Goal: Register for event/course

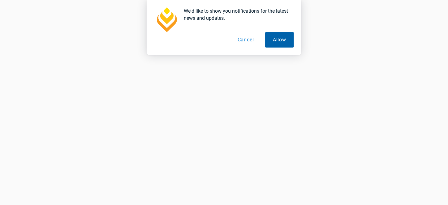
click at [273, 39] on button "Allow" at bounding box center [279, 39] width 29 height 15
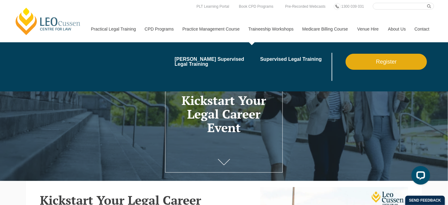
click at [378, 65] on link "Register" at bounding box center [385, 62] width 81 height 16
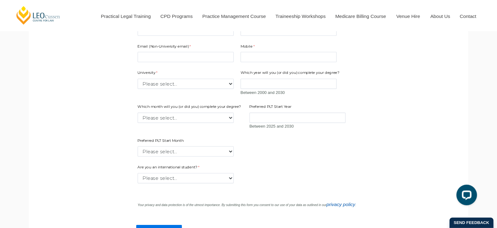
scroll to position [452, 0]
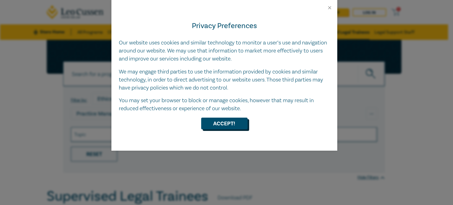
click at [215, 125] on button "Accept!" at bounding box center [224, 124] width 46 height 12
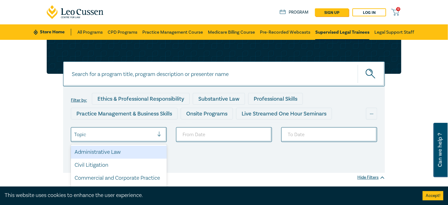
click at [154, 138] on div "Topic" at bounding box center [114, 135] width 86 height 11
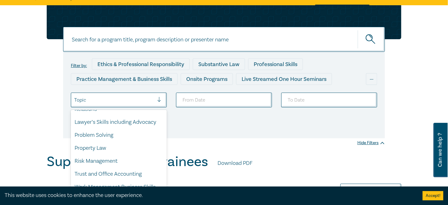
scroll to position [63, 0]
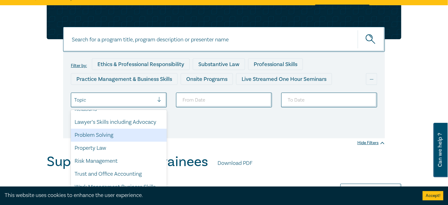
click at [123, 136] on div "Problem Solving" at bounding box center [119, 135] width 96 height 13
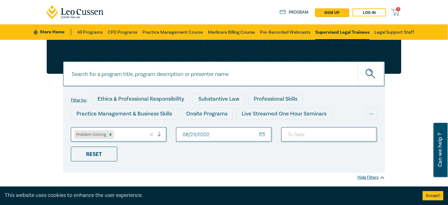
type input "2025-08-23"
click at [330, 160] on ul "Problem Solving 2025-08-23 Reset" at bounding box center [223, 144] width 315 height 34
click at [298, 133] on input "To Date" at bounding box center [329, 134] width 96 height 15
type input "2025-08-31"
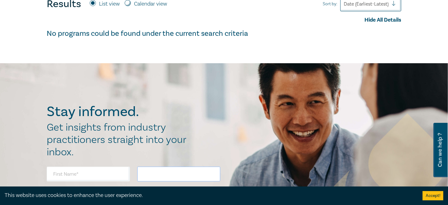
click at [212, 176] on input "text" at bounding box center [178, 174] width 83 height 15
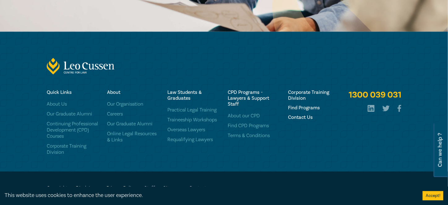
click at [219, 153] on div "Law Students & Graduates Practical Legal Training Traineeship Workshops Oversea…" at bounding box center [194, 123] width 60 height 66
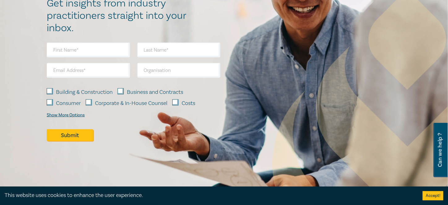
click at [228, 178] on div "Stay informed. Get insights from industry practitioners straight into your inbo…" at bounding box center [224, 64] width 448 height 250
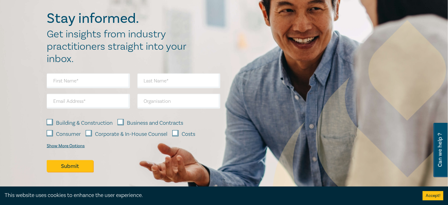
scroll to position [313, 0]
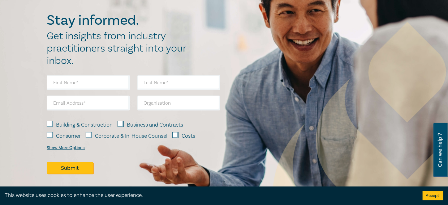
click at [234, 169] on div "Stay informed. Get insights from industry practitioners straight into your inbo…" at bounding box center [224, 97] width 362 height 170
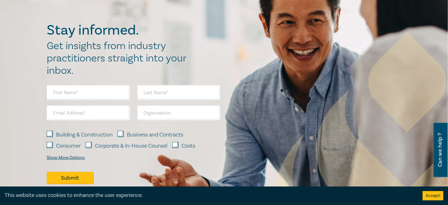
click at [223, 171] on div "Building & Construction Business and Contracts Consumer Corporate & In-House Co…" at bounding box center [133, 138] width 181 height 107
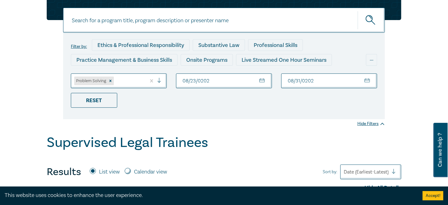
scroll to position [53, 0]
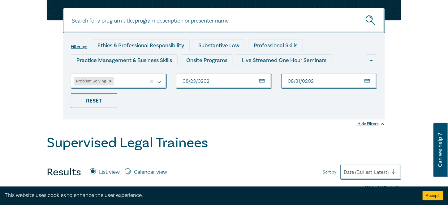
click at [232, 158] on div "Supervised Legal Trainees Results List view Calendar view Sort by: Date (Earlie…" at bounding box center [224, 172] width 354 height 75
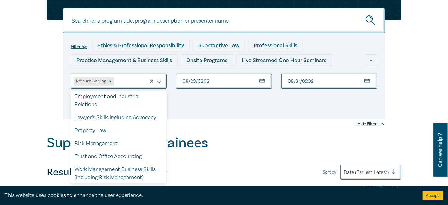
scroll to position [50, 0]
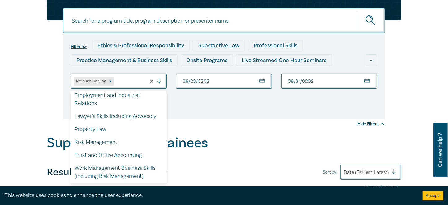
click at [114, 172] on div "Work Management Business Skills (including Risk Management)" at bounding box center [119, 172] width 96 height 21
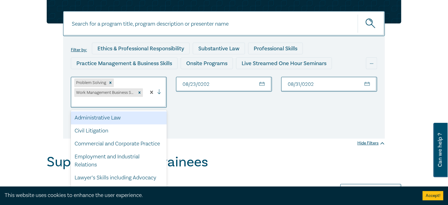
scroll to position [50, 0]
click at [127, 132] on div "Civil Litigation" at bounding box center [119, 131] width 96 height 13
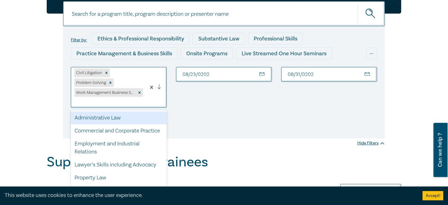
click at [123, 171] on div "Lawyer’s Skills including Advocacy" at bounding box center [119, 165] width 96 height 13
click at [123, 165] on h1 "Supervised Legal Trainees" at bounding box center [127, 162] width 161 height 16
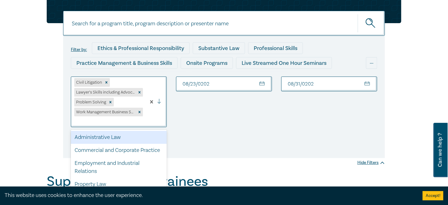
scroll to position [66, 0]
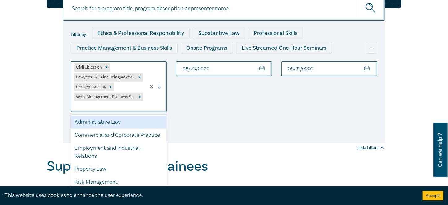
click at [112, 167] on div "Property Law" at bounding box center [119, 169] width 96 height 13
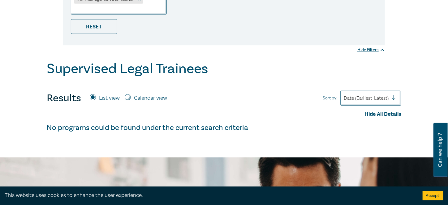
scroll to position [143, 0]
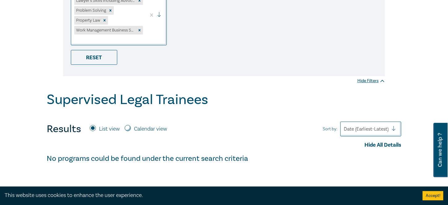
click at [126, 125] on input "Calendar view" at bounding box center [128, 128] width 6 height 6
radio input "true"
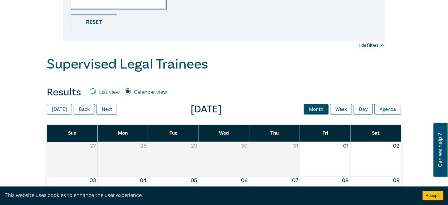
scroll to position [187, 0]
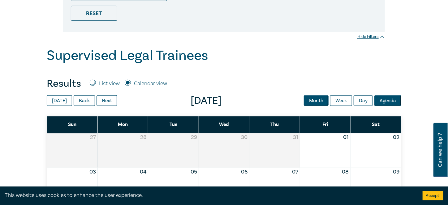
click at [385, 103] on button "Agenda" at bounding box center [387, 101] width 27 height 11
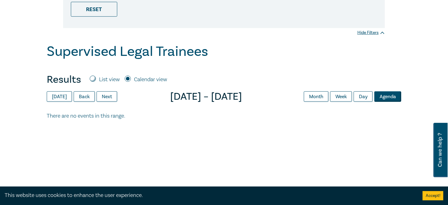
click at [277, 113] on span "There are no events in this range." at bounding box center [224, 116] width 354 height 8
click at [358, 96] on button "Day" at bounding box center [362, 96] width 19 height 11
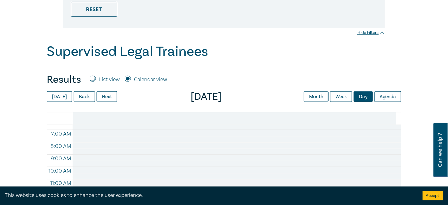
scroll to position [83, 0]
click at [364, 95] on button "Day" at bounding box center [362, 96] width 19 height 11
click at [337, 100] on button "Week" at bounding box center [341, 96] width 22 height 11
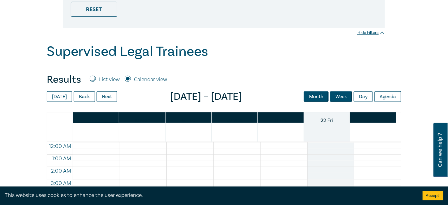
click at [316, 94] on button "Month" at bounding box center [316, 96] width 25 height 11
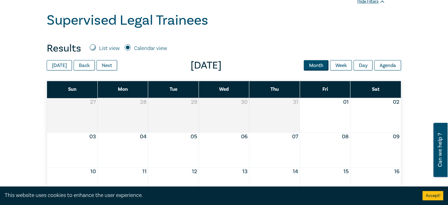
scroll to position [222, 0]
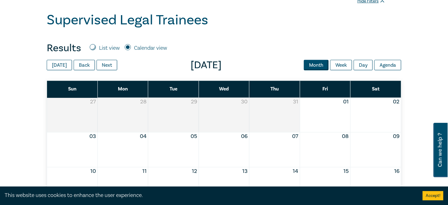
click at [201, 147] on div "Month View" at bounding box center [223, 150] width 51 height 34
click at [231, 143] on div "Month View" at bounding box center [223, 150] width 51 height 34
click at [259, 148] on div "Month View" at bounding box center [274, 150] width 51 height 34
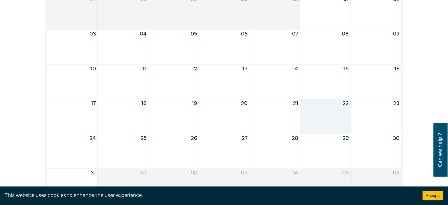
click at [239, 124] on div "Month View" at bounding box center [223, 117] width 51 height 34
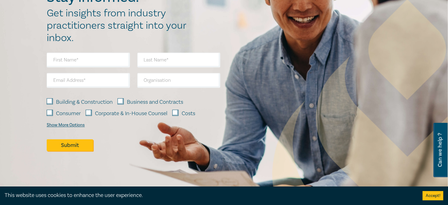
scroll to position [599, 0]
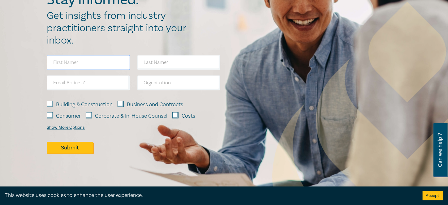
click at [111, 64] on input "text" at bounding box center [88, 62] width 83 height 15
type input "paramjeet"
type input "kaur"
type input "pkpannu94@gmail.com"
type input "teleperformance PVT LTD"
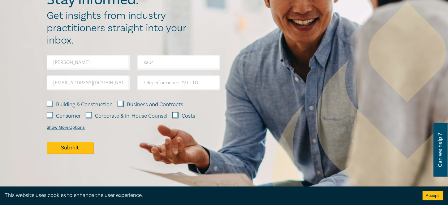
click at [49, 115] on input "Consumer" at bounding box center [50, 115] width 6 height 6
checkbox input "true"
click at [77, 128] on div "Show More Options" at bounding box center [66, 127] width 38 height 5
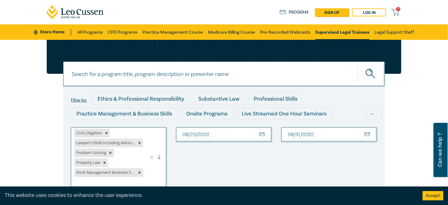
scroll to position [0, 0]
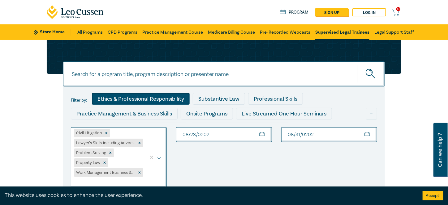
click at [139, 101] on div "Ethics & Professional Responsibility" at bounding box center [141, 99] width 98 height 12
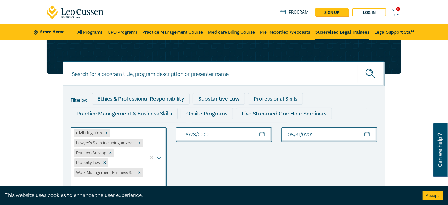
click at [210, 105] on div "Substantive Law" at bounding box center [220, 100] width 55 height 15
click at [173, 31] on link "Practice Management Course" at bounding box center [172, 31] width 61 height 15
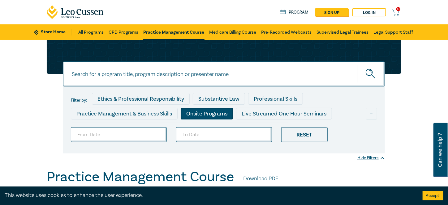
click at [221, 113] on div "Onsite Programs" at bounding box center [207, 114] width 52 height 12
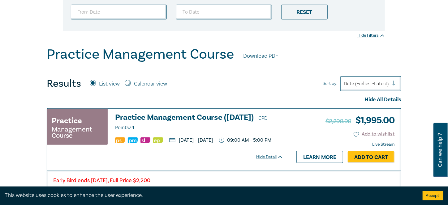
scroll to position [122, 0]
